Goal: Navigation & Orientation: Understand site structure

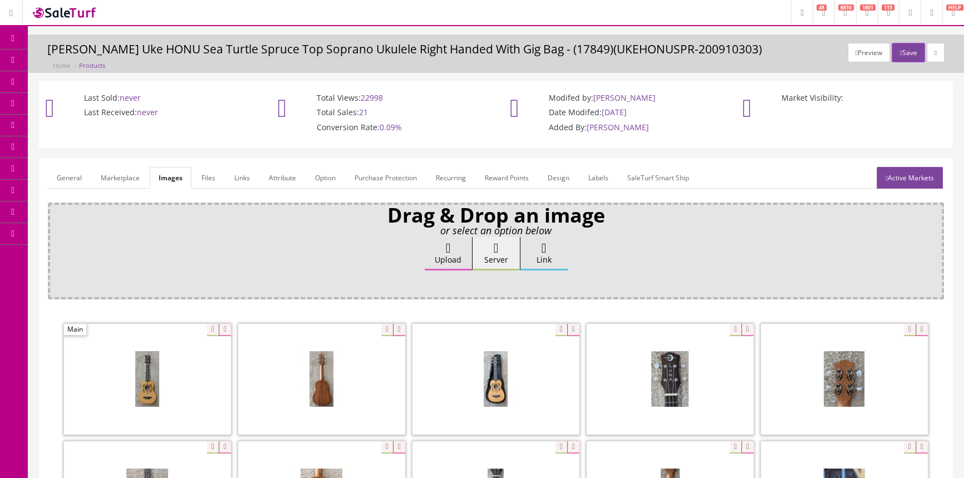
click at [9, 36] on icon at bounding box center [13, 38] width 12 height 9
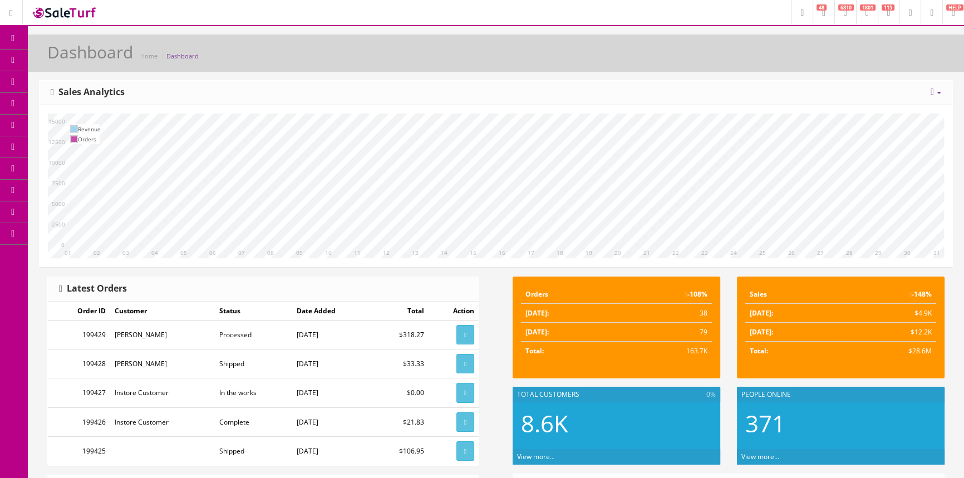
click at [18, 36] on icon at bounding box center [13, 38] width 12 height 9
